Goal: Navigation & Orientation: Find specific page/section

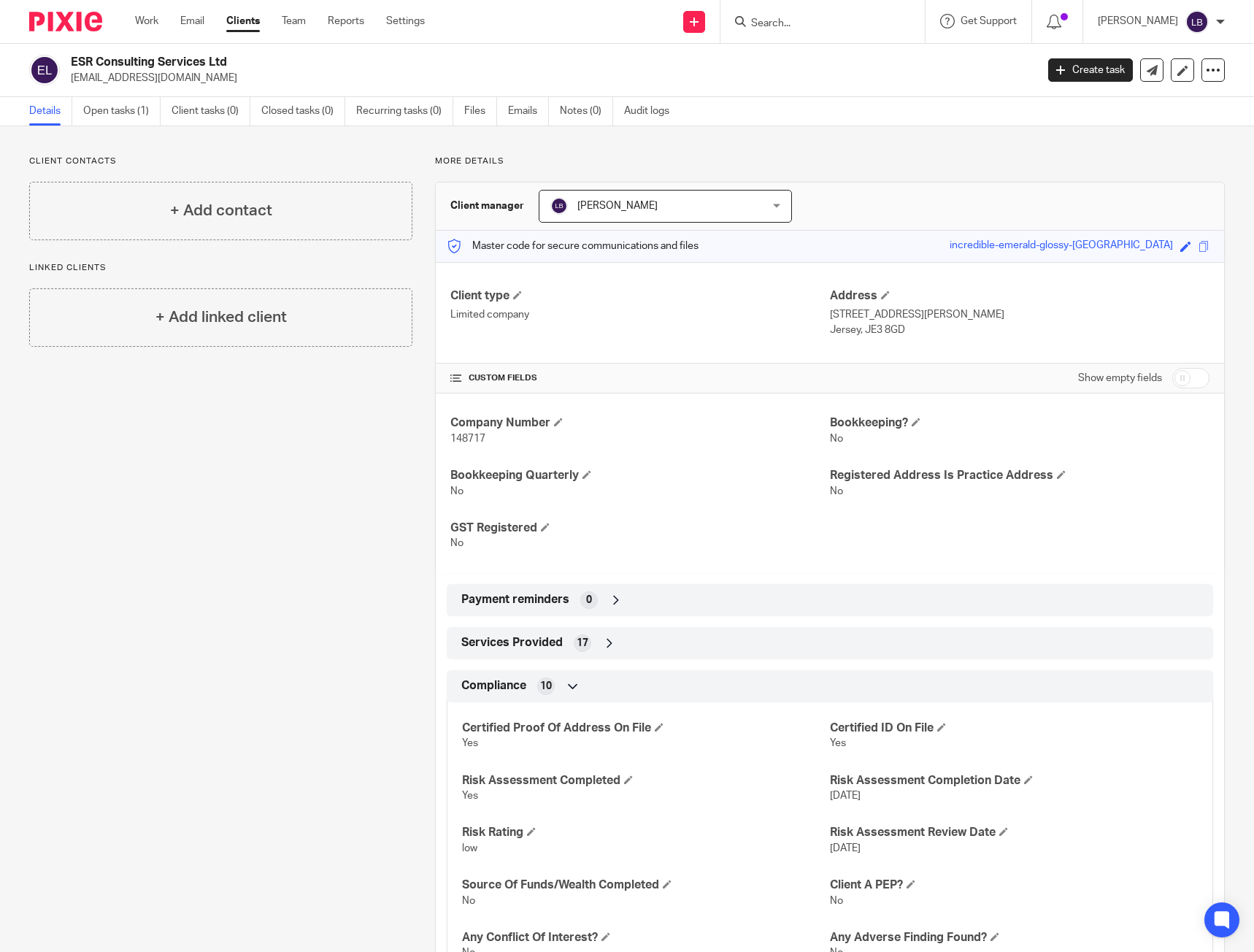
click at [173, 10] on div "Work Email Clients Team Reports Settings Work Email Clients Team Reports Settin…" at bounding box center [283, 22] width 326 height 43
click at [167, 15] on ul "Work Email Clients Team Reports Settings" at bounding box center [291, 21] width 312 height 15
click at [156, 19] on link "Work" at bounding box center [147, 21] width 23 height 15
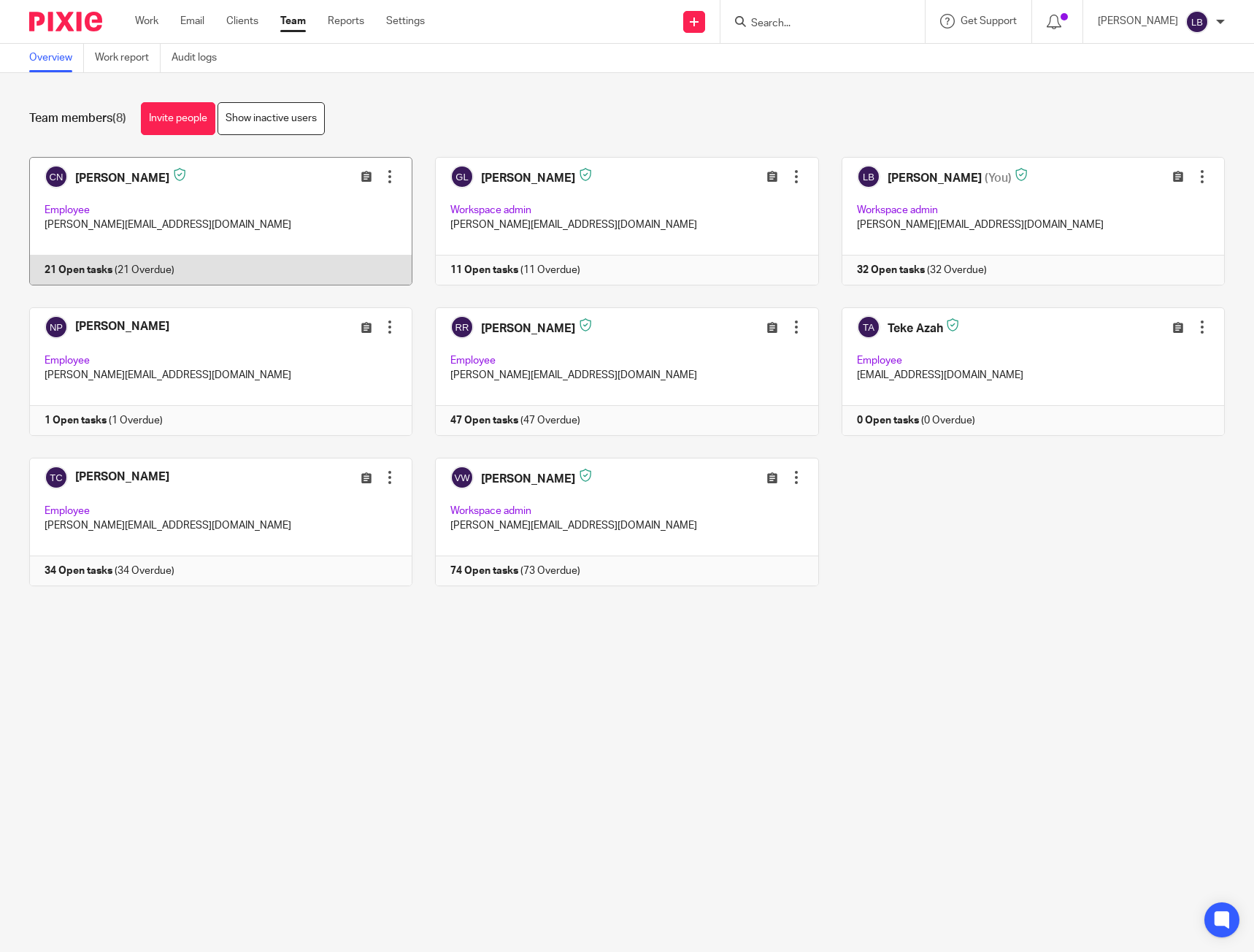
click at [240, 236] on link at bounding box center [210, 221] width 406 height 129
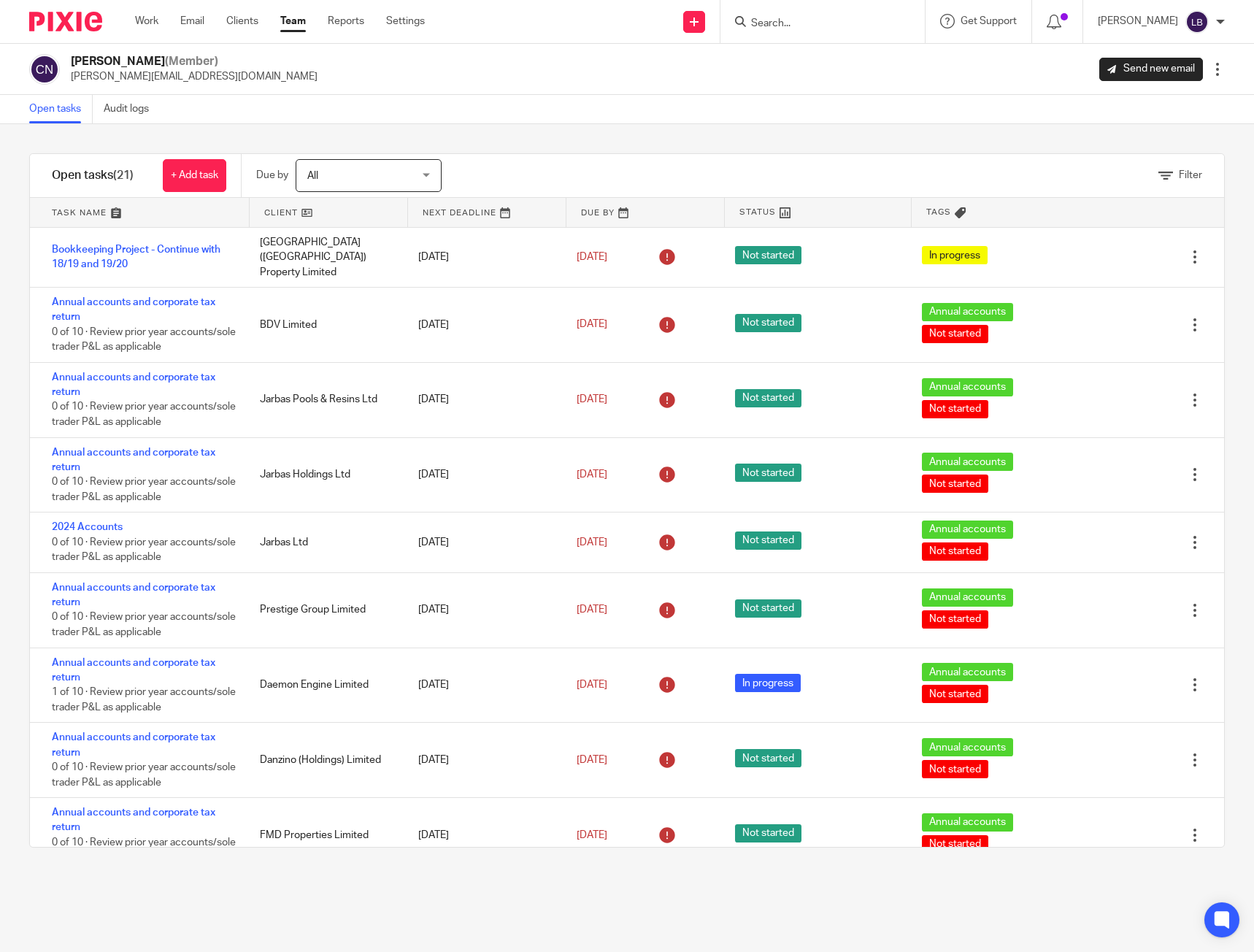
click at [300, 27] on link "Team" at bounding box center [292, 21] width 25 height 15
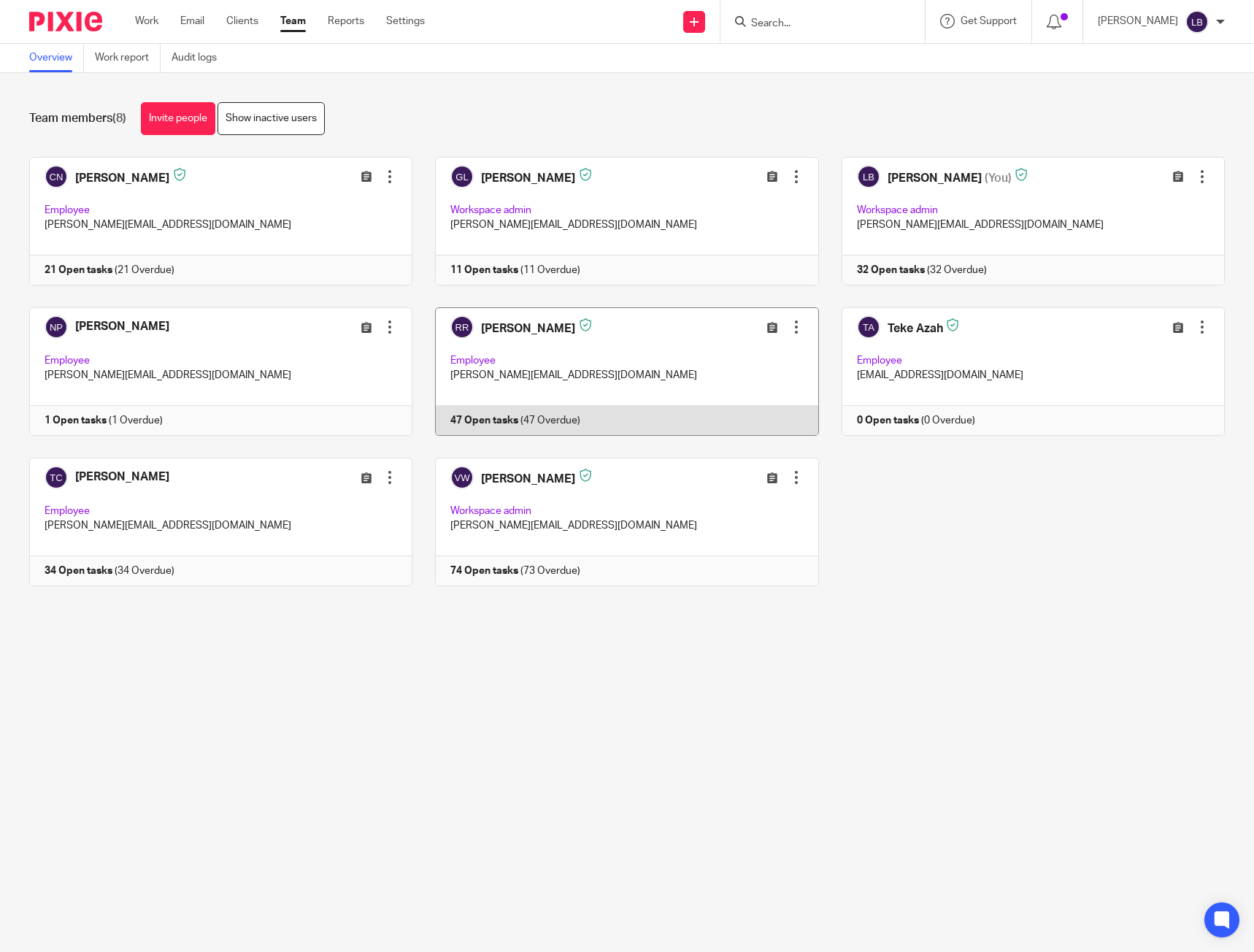
click at [661, 326] on link at bounding box center [616, 371] width 406 height 129
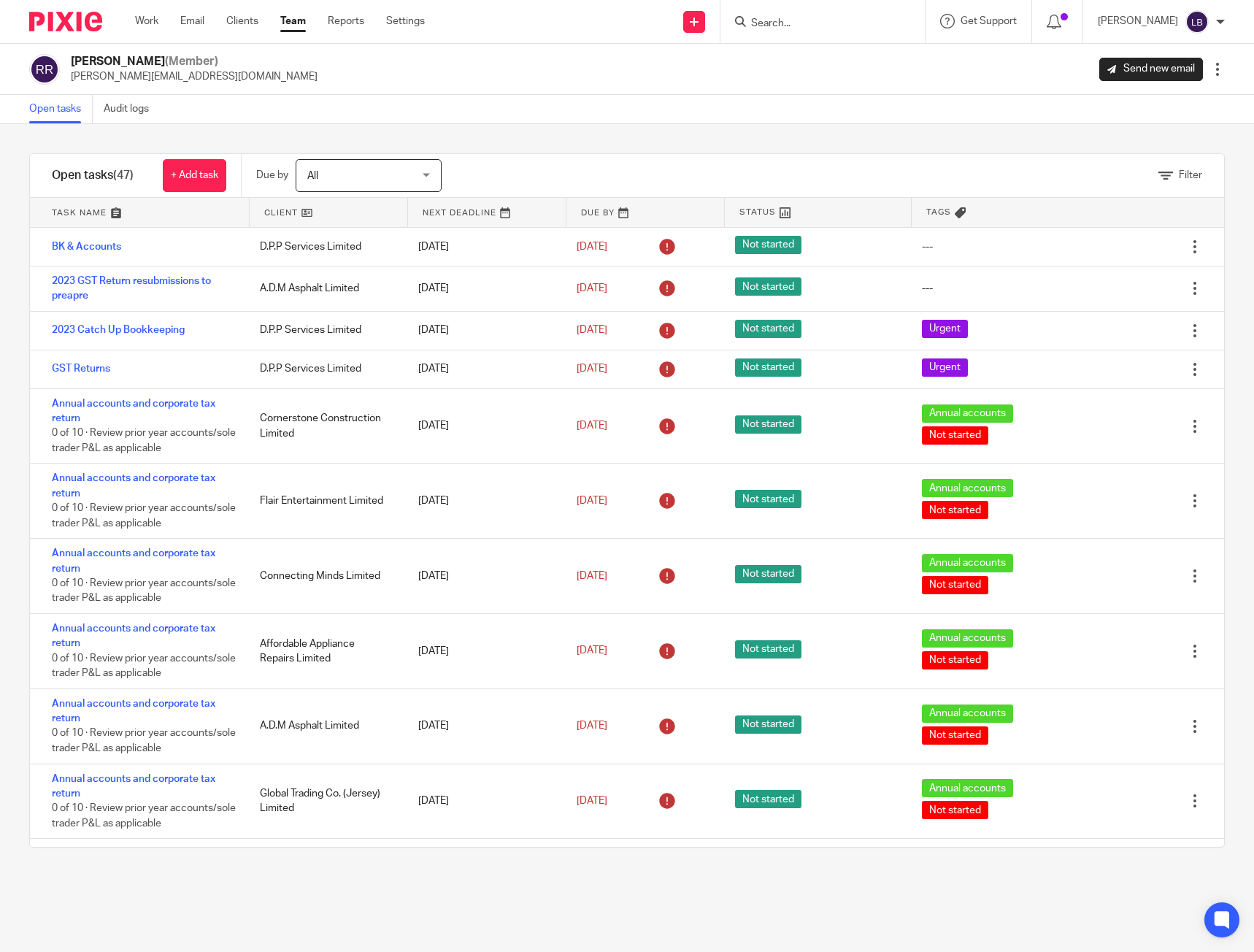
click at [298, 28] on link "Team" at bounding box center [292, 21] width 25 height 15
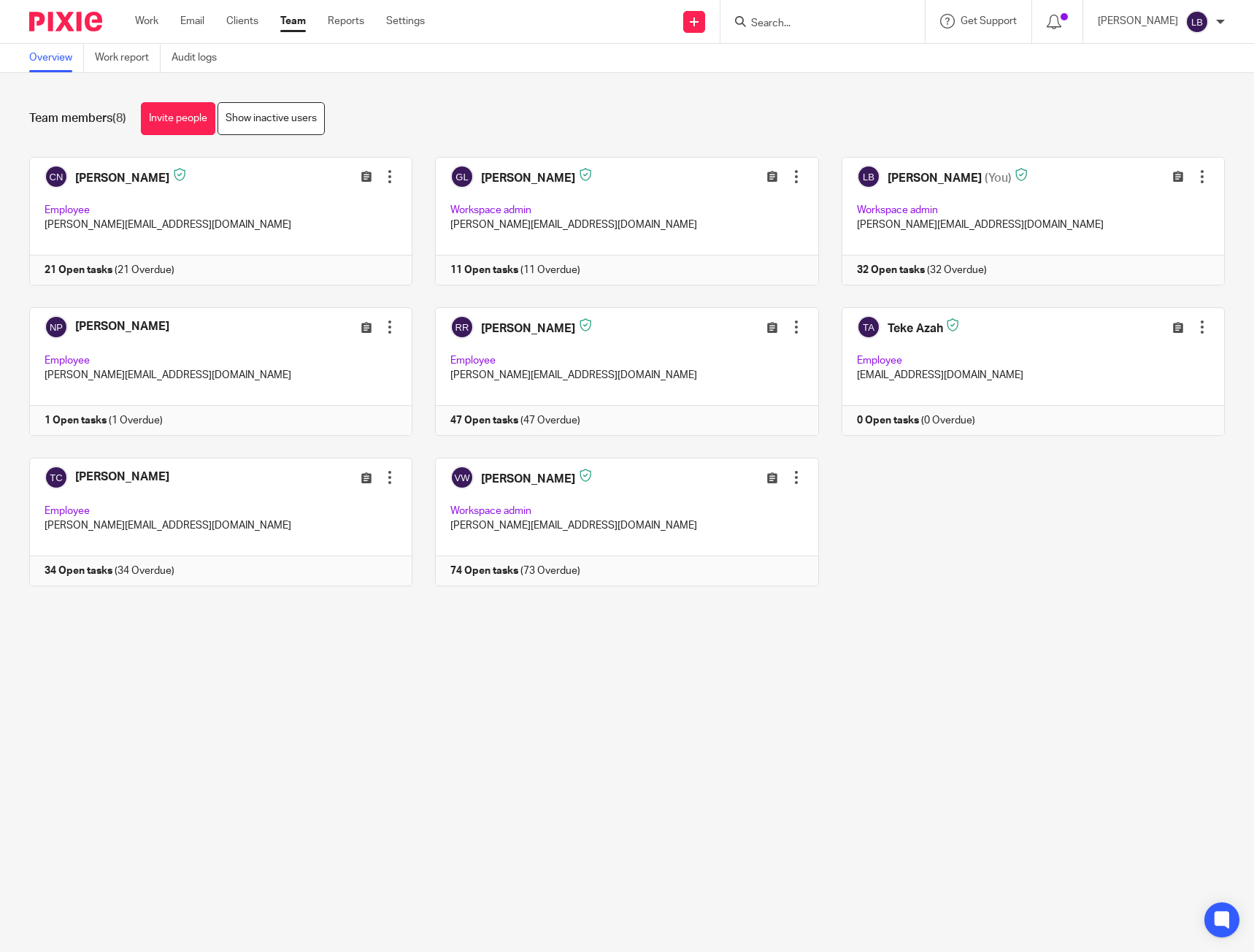
click at [249, 443] on div "Charlotte Nixon Edit user Transfer Deactivate user Reset Two-Factor Authenticat…" at bounding box center [616, 382] width 1219 height 451
click at [227, 483] on link at bounding box center [210, 522] width 406 height 129
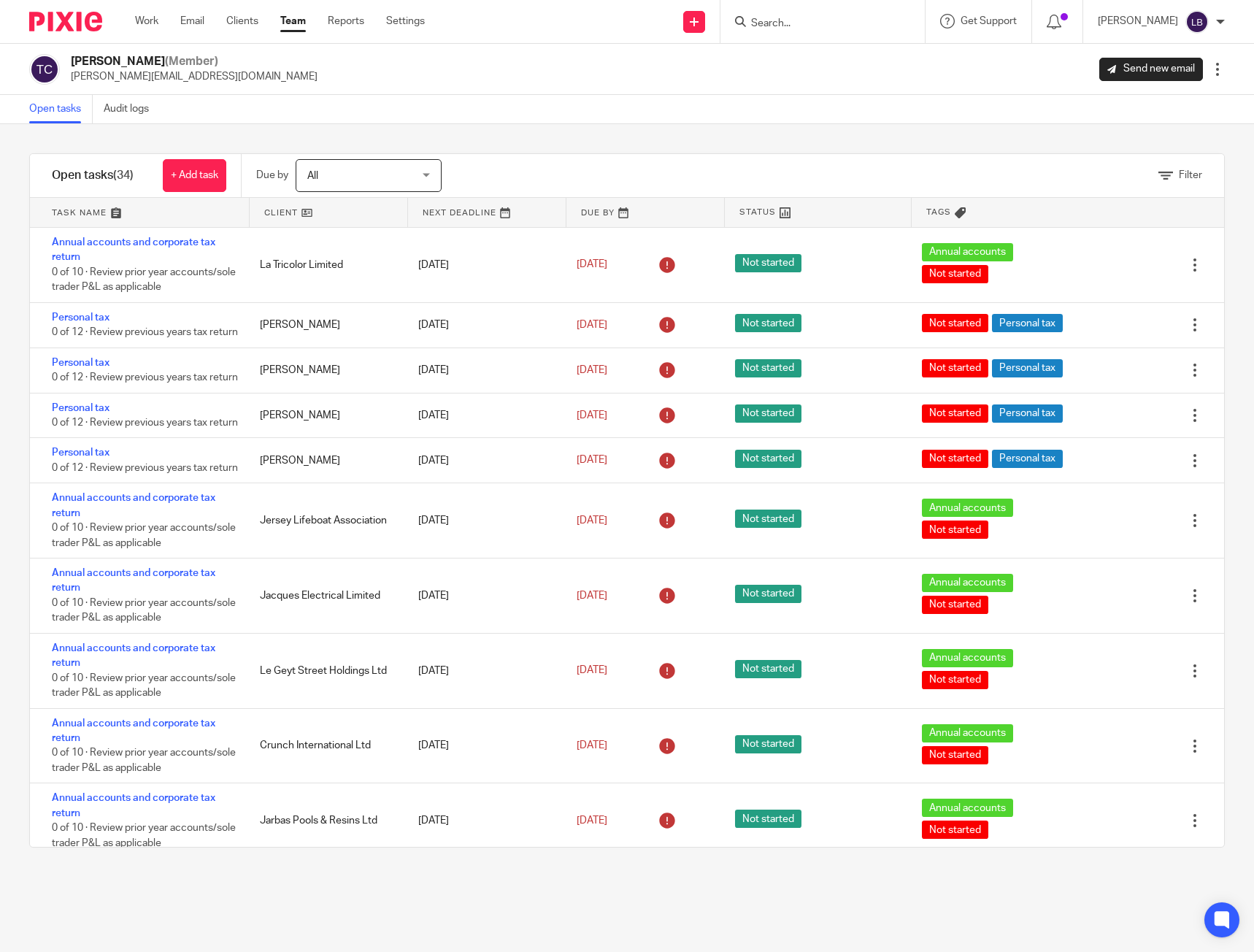
click at [943, 122] on div "Open tasks Audit logs" at bounding box center [627, 110] width 1254 height 29
